Goal: Task Accomplishment & Management: Manage account settings

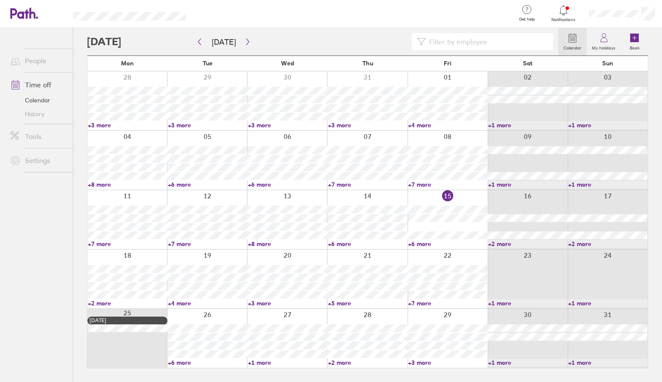
click at [106, 244] on link "+7 more" at bounding box center [127, 244] width 79 height 8
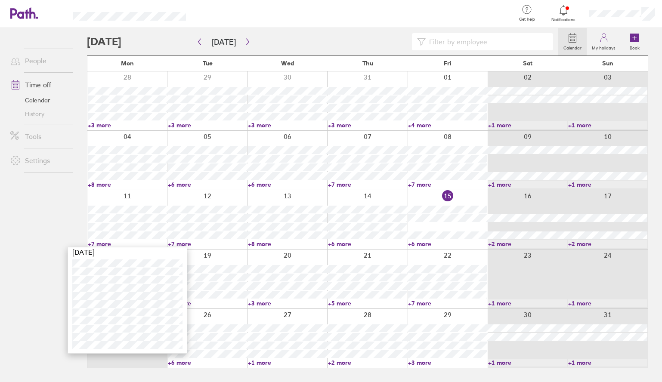
click at [52, 227] on ul "People Time off Calendar History Tools Settings" at bounding box center [36, 191] width 73 height 326
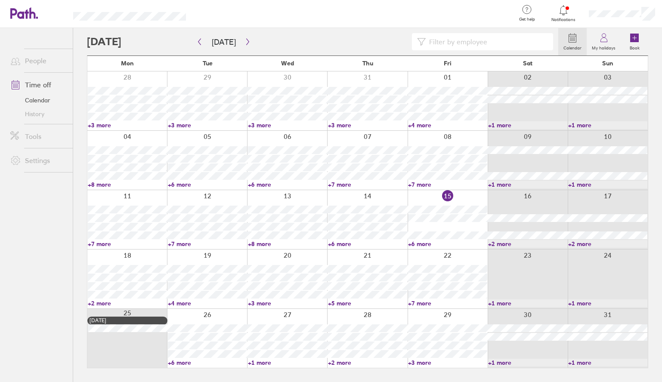
click at [103, 304] on link "+2 more" at bounding box center [127, 303] width 79 height 8
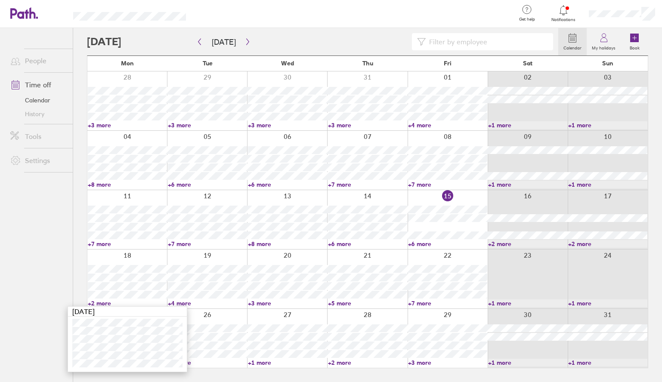
click at [148, 259] on div at bounding box center [127, 279] width 80 height 59
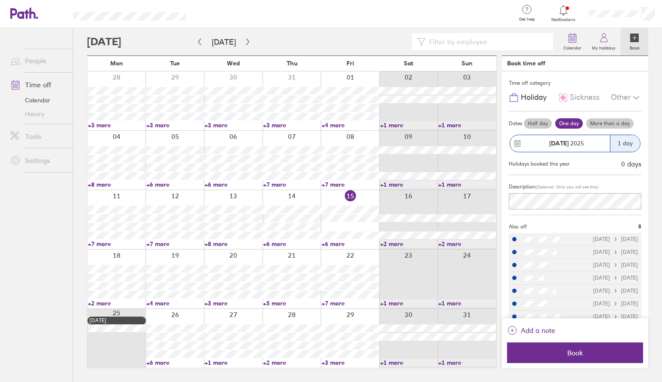
click at [614, 124] on label "More than a day" at bounding box center [609, 123] width 47 height 10
click at [0, 0] on input "More than a day" at bounding box center [0, 0] width 0 height 0
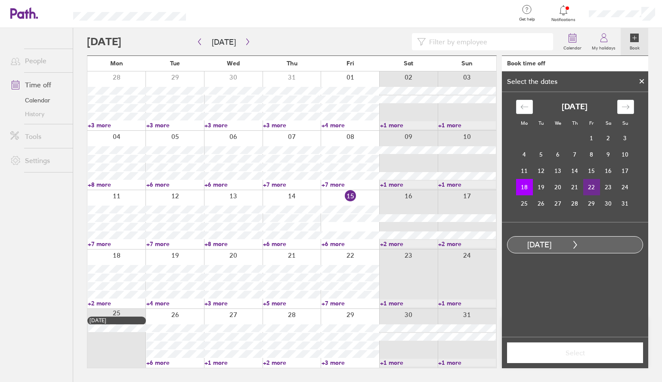
click at [593, 188] on td "22" at bounding box center [591, 187] width 17 height 16
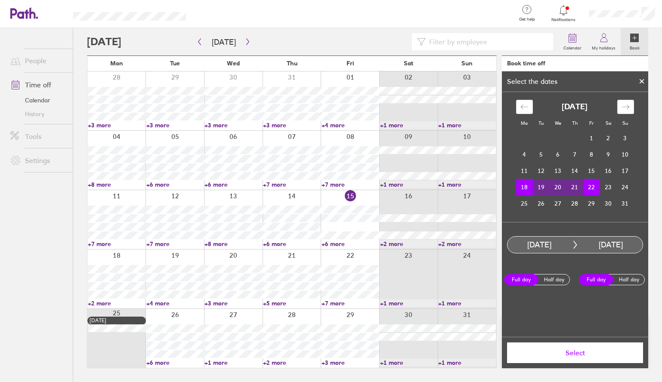
click at [577, 355] on span "Select" at bounding box center [575, 353] width 124 height 8
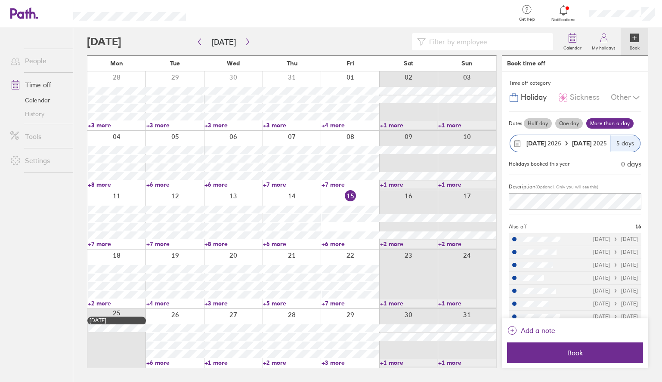
click at [633, 96] on icon at bounding box center [636, 97] width 6 height 3
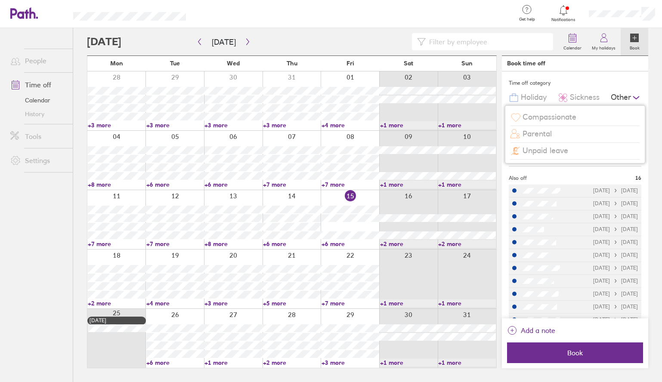
click at [559, 153] on span "Unpaid leave" at bounding box center [545, 150] width 46 height 9
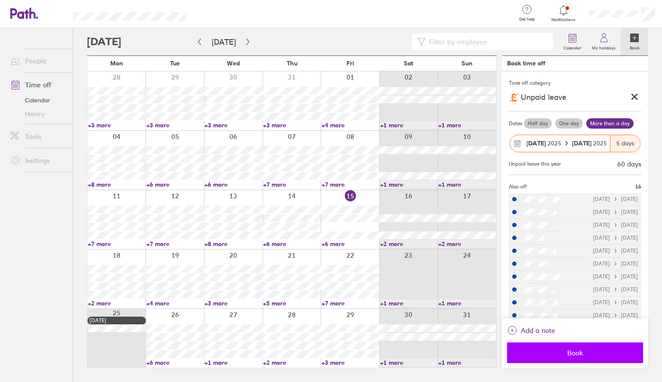
click at [577, 355] on span "Book" at bounding box center [575, 353] width 124 height 8
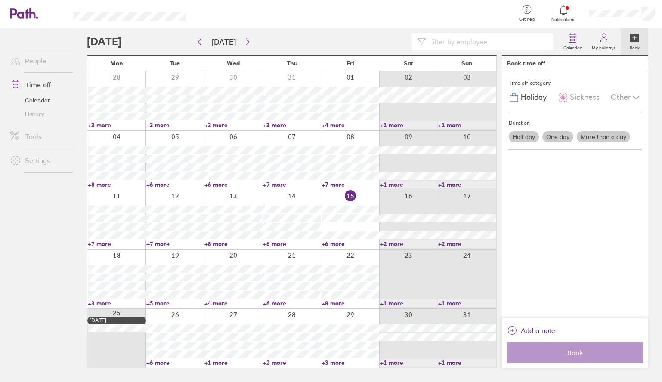
drag, startPoint x: 245, startPoint y: 44, endPoint x: 74, endPoint y: 189, distance: 224.1
click at [74, 189] on div "Calendar My holidays Book [DATE] [DATE] Mon Tue Wed Thu Fri Sat Sun 28 29 30 31…" at bounding box center [367, 205] width 589 height 354
click at [161, 364] on link "+6 more" at bounding box center [175, 363] width 58 height 8
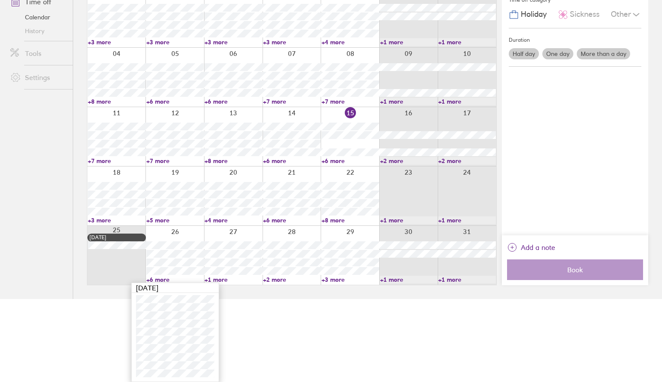
scroll to position [83, 0]
click at [68, 299] on html "Get help FAQs Contact us Notifications My profile Sign out People Time off Cale…" at bounding box center [331, 108] width 662 height 382
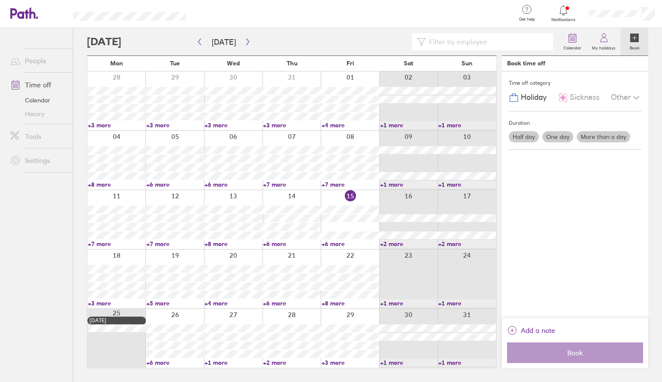
scroll to position [0, 0]
click at [106, 126] on link "+3 more" at bounding box center [117, 125] width 58 height 8
click at [244, 43] on icon "button" at bounding box center [247, 41] width 6 height 7
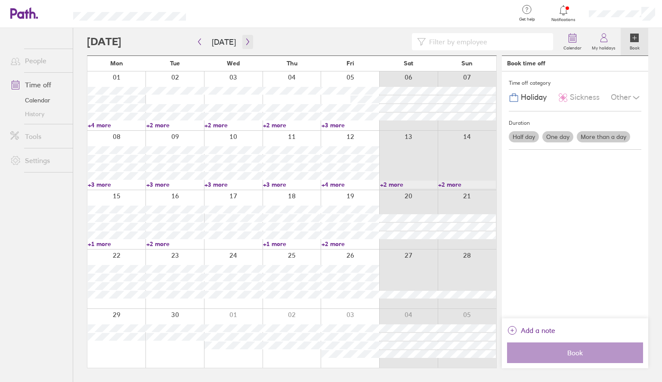
click at [245, 42] on icon "button" at bounding box center [247, 41] width 6 height 7
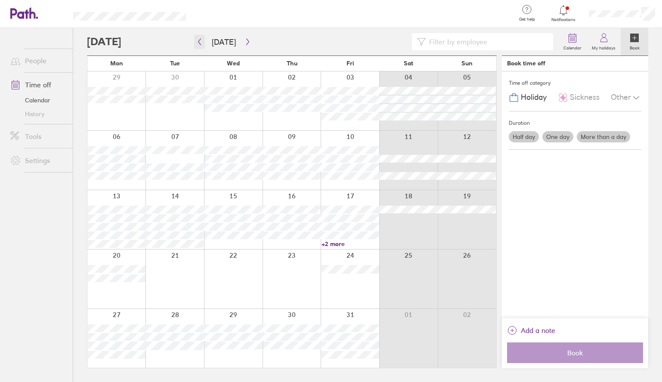
click at [199, 39] on icon "button" at bounding box center [199, 41] width 6 height 7
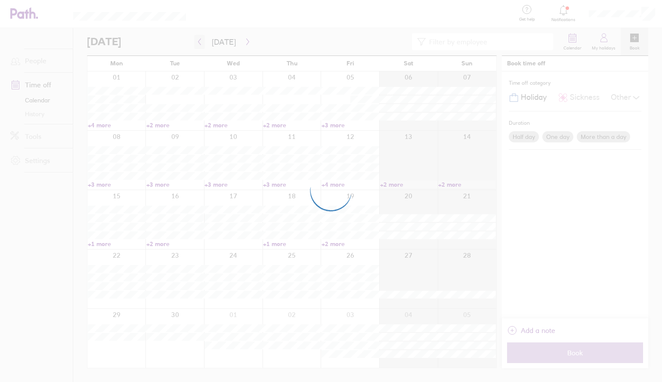
click at [199, 39] on div at bounding box center [331, 191] width 662 height 382
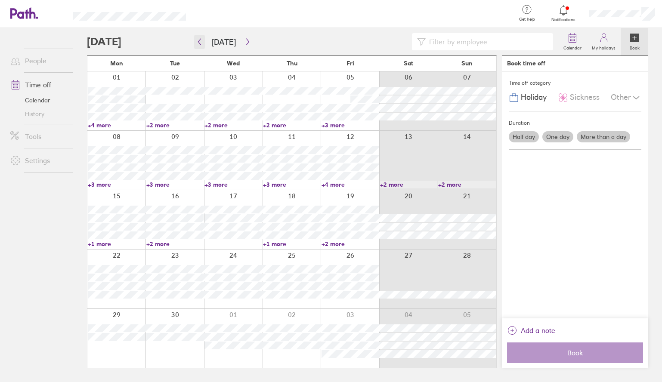
click at [199, 39] on icon "button" at bounding box center [199, 41] width 6 height 7
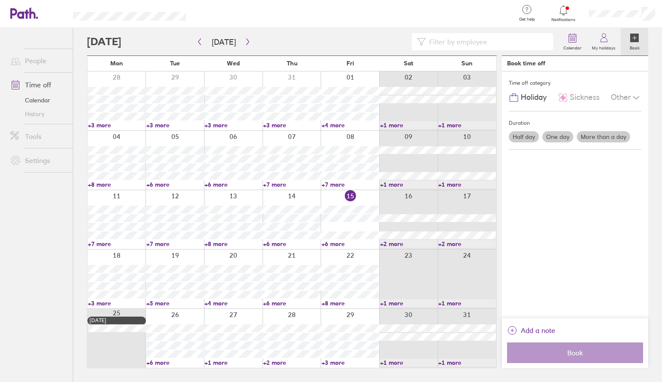
click at [103, 243] on link "+7 more" at bounding box center [117, 244] width 58 height 8
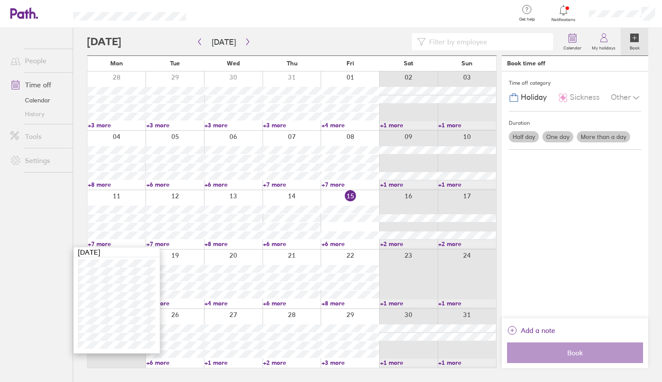
click at [219, 244] on link "+8 more" at bounding box center [233, 244] width 58 height 8
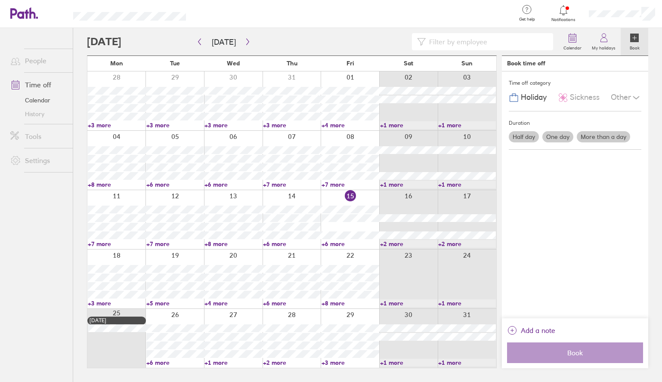
click at [219, 244] on link "+8 more" at bounding box center [233, 244] width 58 height 8
click at [43, 197] on ul "People Time off Calendar History Tools Settings" at bounding box center [36, 191] width 73 height 326
click at [36, 62] on link "People" at bounding box center [37, 60] width 69 height 17
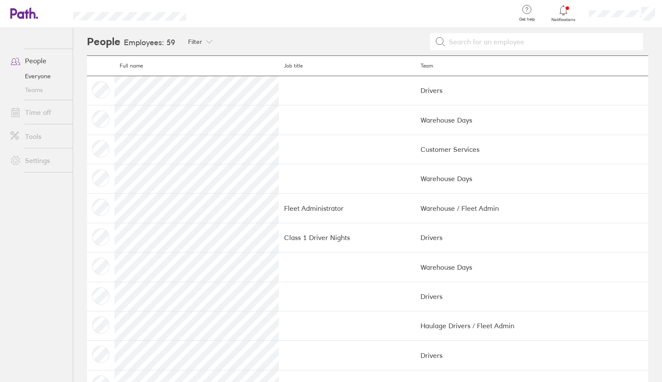
click at [415, 66] on th "Team" at bounding box center [531, 66] width 233 height 20
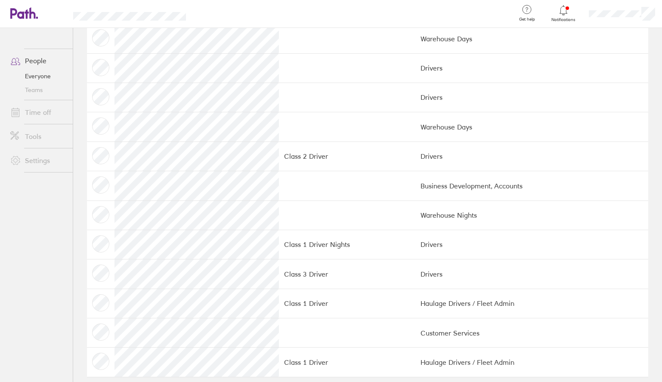
scroll to position [1435, 0]
